Goal: Check status: Check status

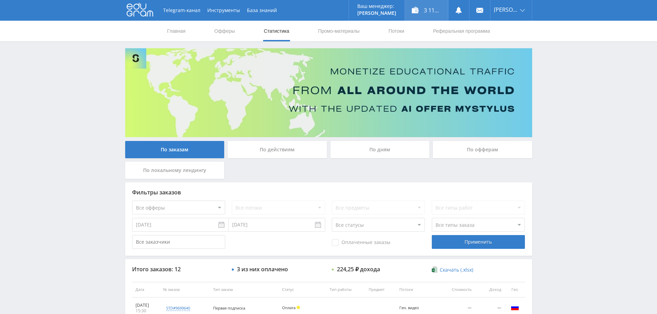
click at [430, 8] on div "3 117,25 ₽" at bounding box center [426, 10] width 43 height 21
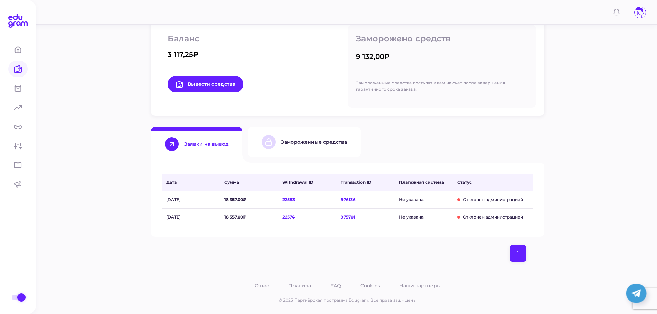
scroll to position [119, 0]
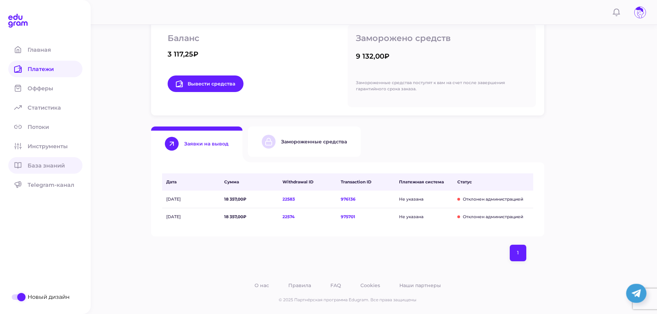
click at [35, 168] on span "База знаний" at bounding box center [51, 166] width 46 height 7
click at [612, 72] on div "Платежи Баланс 3 117,25₽ Вывести средства Заморожено средств 9 132,00₽ Замороже…" at bounding box center [347, 97] width 619 height 433
